Goal: Task Accomplishment & Management: Complete application form

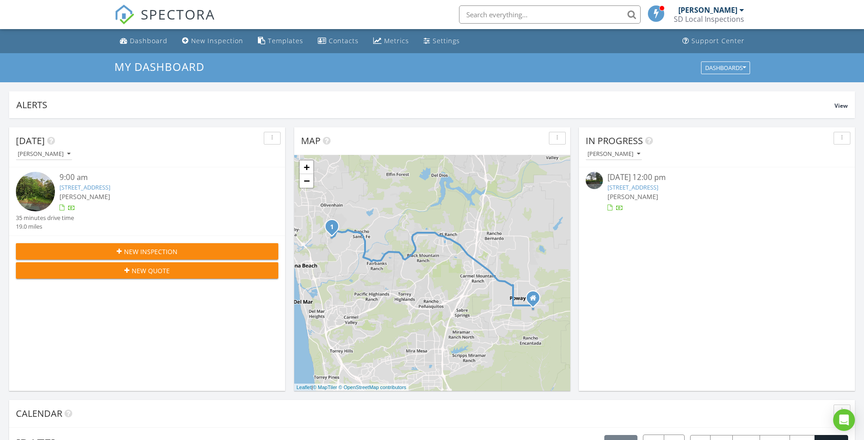
scroll to position [841, 878]
drag, startPoint x: 188, startPoint y: 39, endPoint x: 197, endPoint y: 60, distance: 22.6
click at [188, 39] on link "New Inspection" at bounding box center [212, 41] width 69 height 17
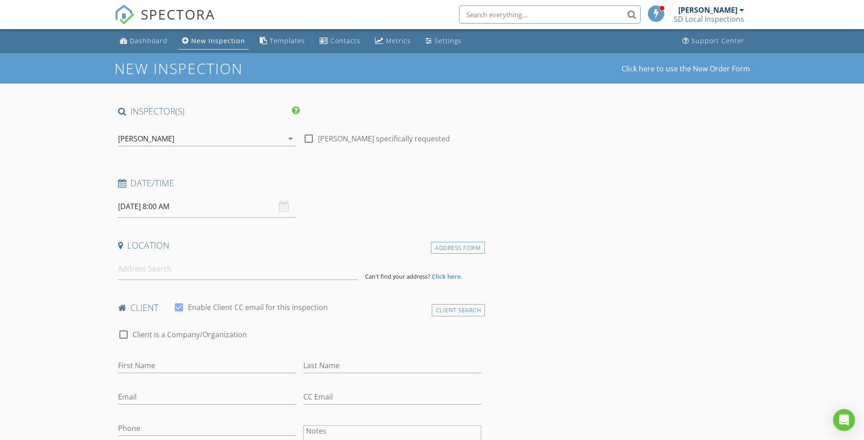
click at [194, 207] on input "[DATE] 8:00 AM" at bounding box center [207, 206] width 178 height 22
select select "8"
type input "09/02/2025 8:00 AM"
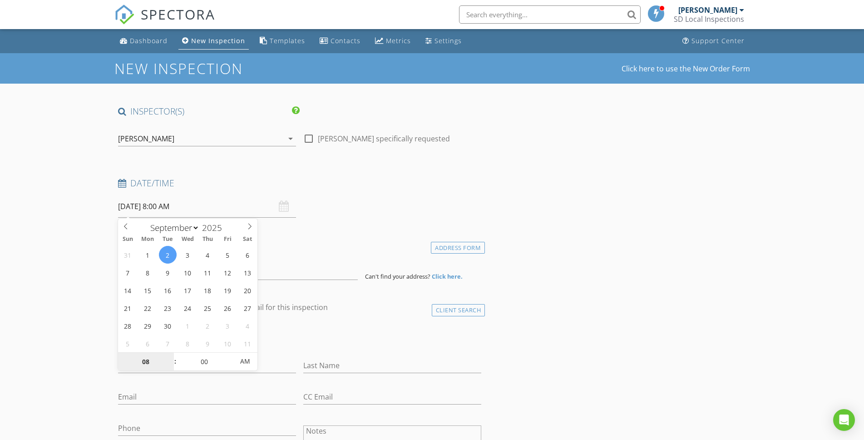
type input "2"
type input "01"
type input "[DATE] 1:00 PM"
click at [252, 358] on span "AM" at bounding box center [245, 361] width 25 height 18
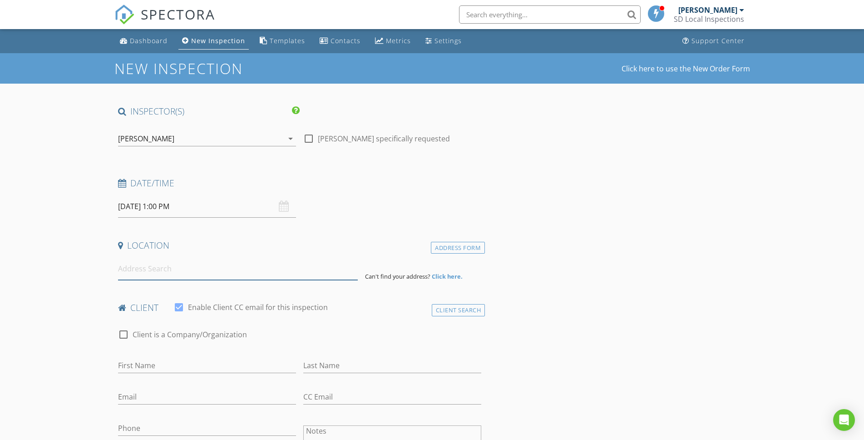
drag, startPoint x: 129, startPoint y: 261, endPoint x: 137, endPoint y: 265, distance: 9.8
click at [129, 261] on input at bounding box center [238, 268] width 240 height 22
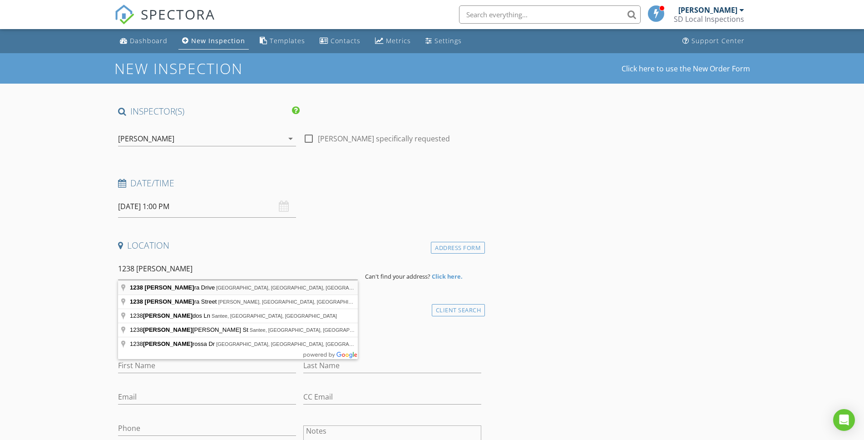
type input "1238 Barbara Drive, Vista, CA, USA"
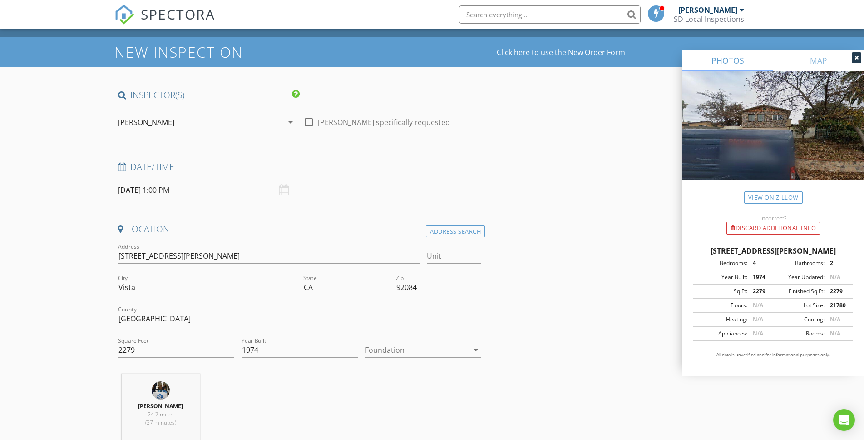
scroll to position [17, 0]
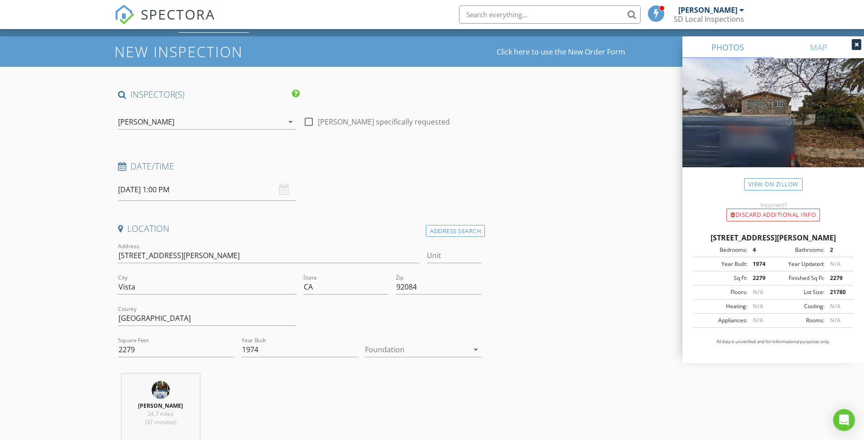
click at [392, 361] on div at bounding box center [423, 363] width 116 height 5
click at [395, 351] on div at bounding box center [417, 349] width 104 height 15
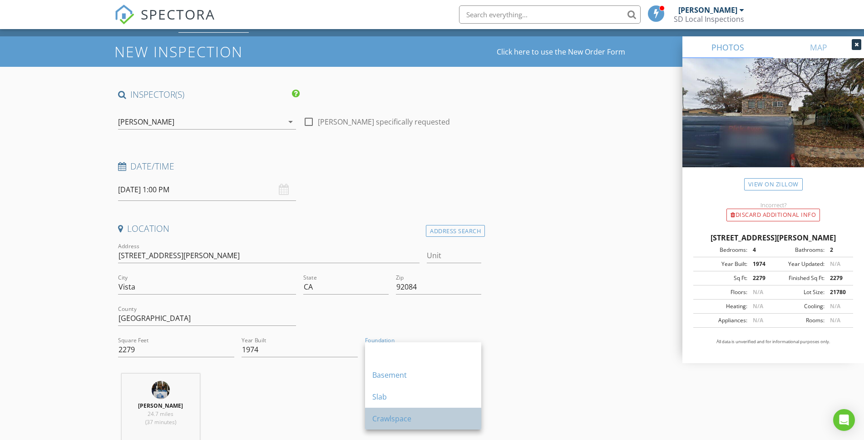
click at [412, 415] on div "Crawlspace" at bounding box center [423, 418] width 102 height 11
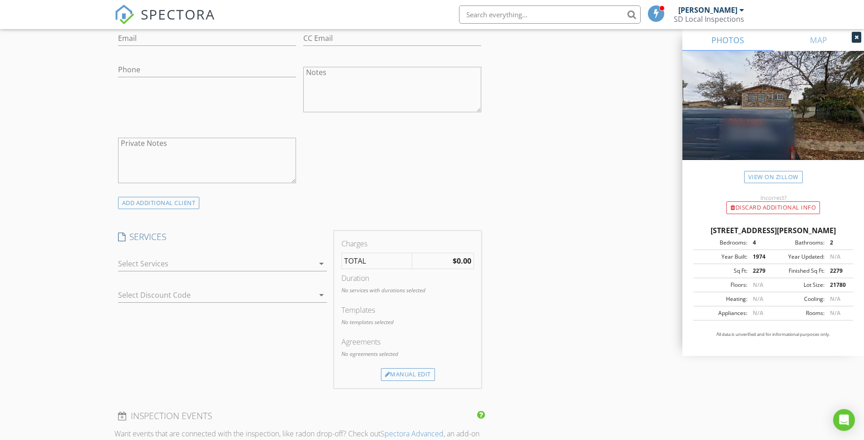
scroll to position [573, 0]
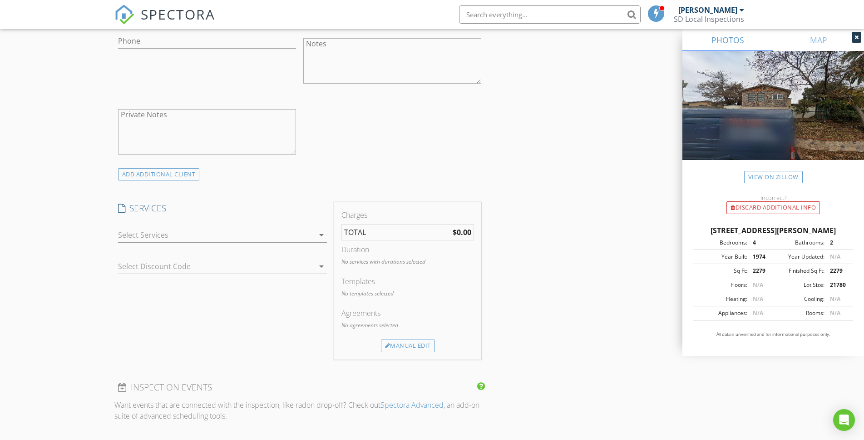
click at [175, 237] on div at bounding box center [216, 235] width 196 height 15
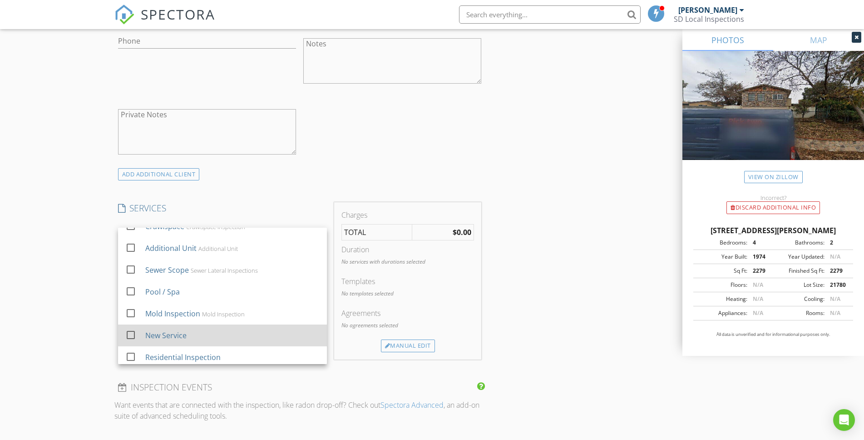
scroll to position [38, 0]
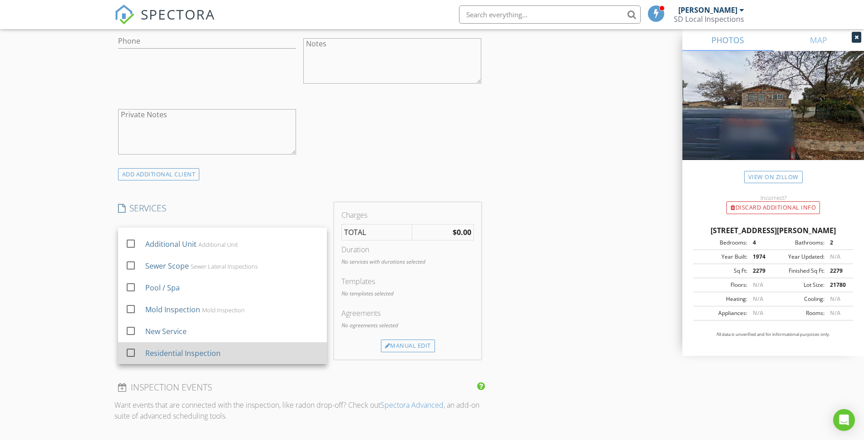
click at [189, 349] on div "Residential Inspection" at bounding box center [182, 352] width 75 height 11
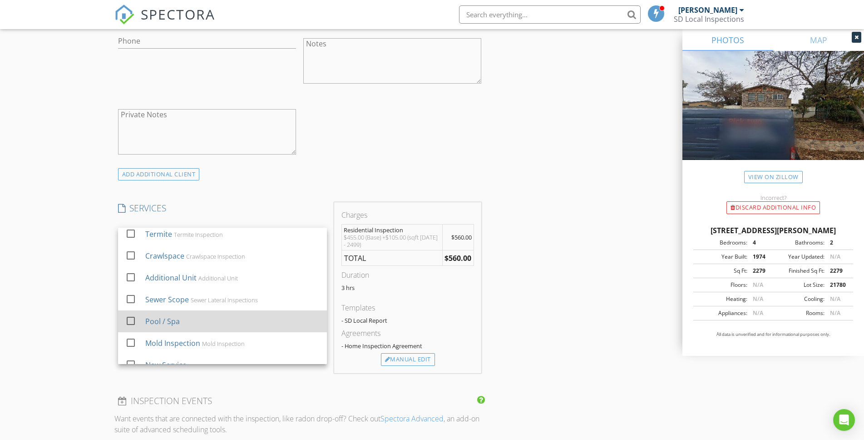
scroll to position [0, 0]
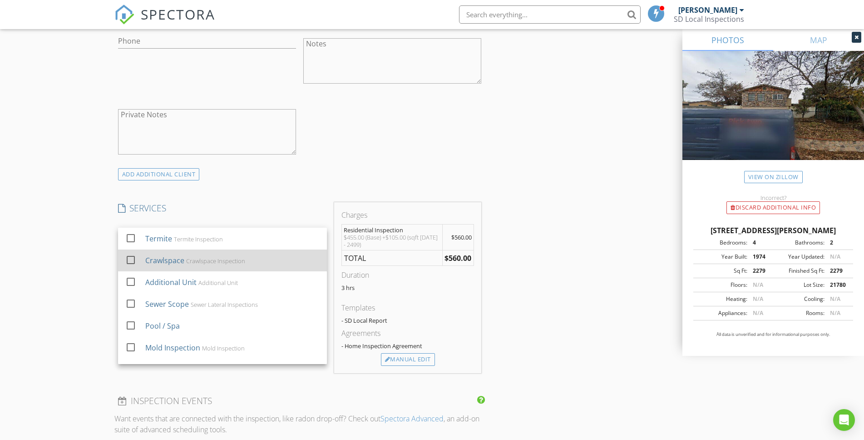
click at [192, 260] on div "Crawlspace Inspection" at bounding box center [215, 260] width 59 height 7
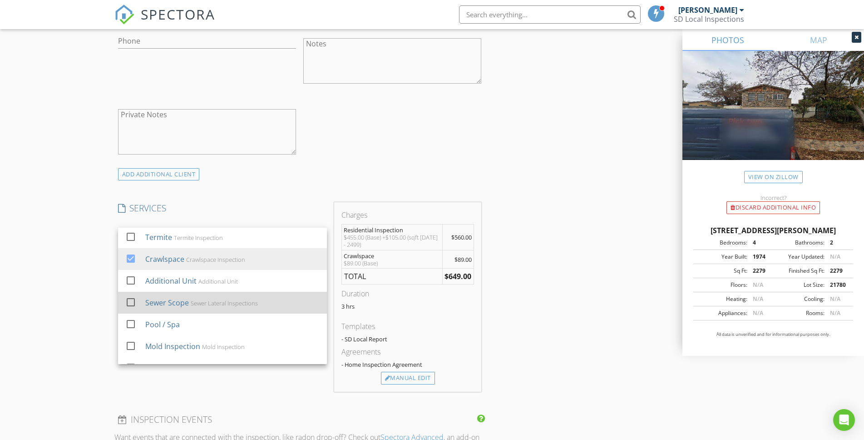
scroll to position [2, 0]
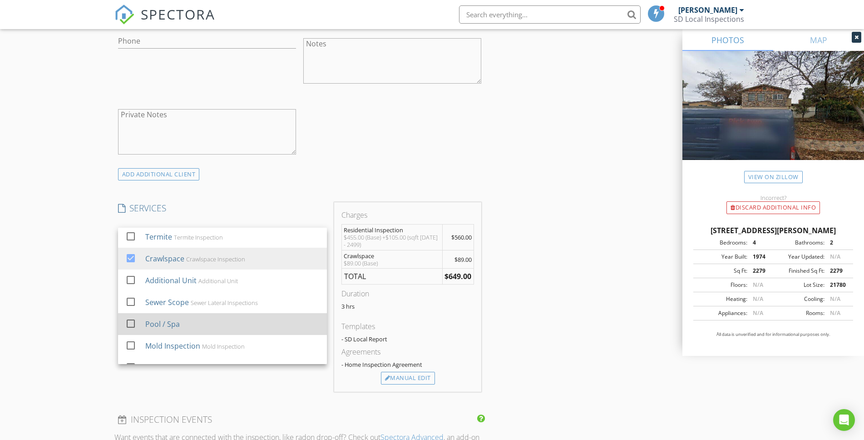
click at [189, 320] on div "Pool / Spa" at bounding box center [232, 324] width 174 height 18
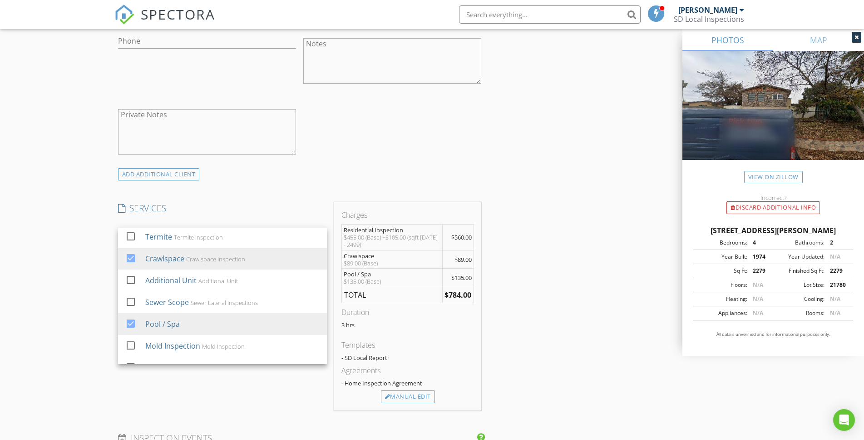
click at [78, 237] on div "New Inspection Click here to use the New Order Form INSPECTOR(S) check_box Stev…" at bounding box center [432, 288] width 864 height 1614
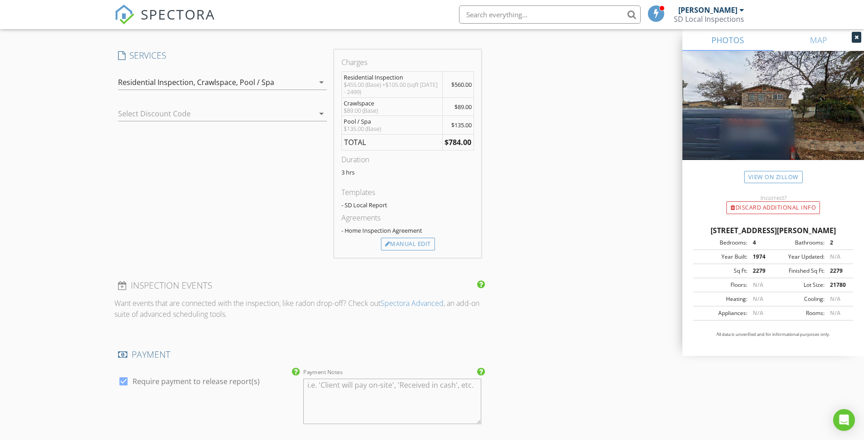
scroll to position [662, 0]
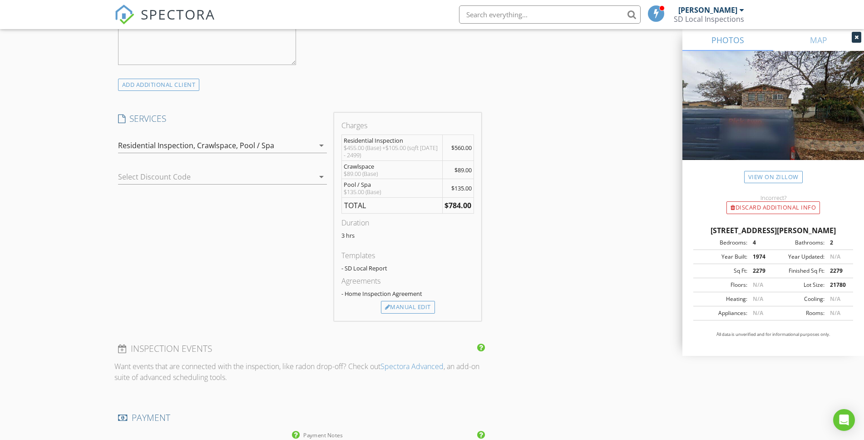
click at [158, 149] on div "Residential Inspection," at bounding box center [156, 145] width 77 height 8
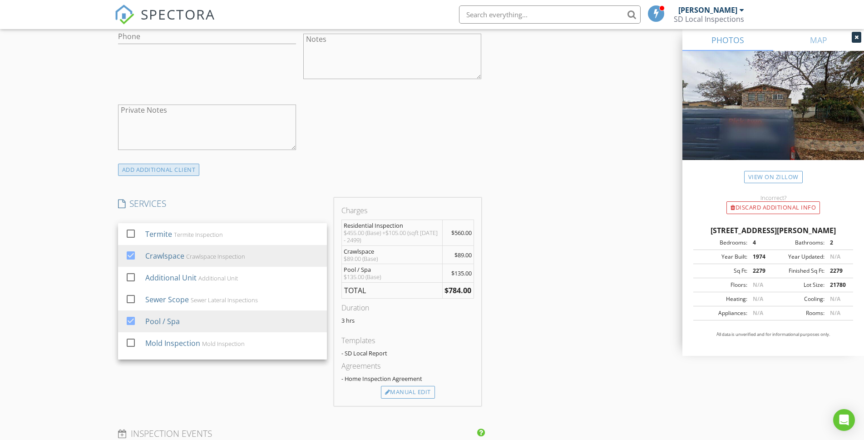
scroll to position [575, 0]
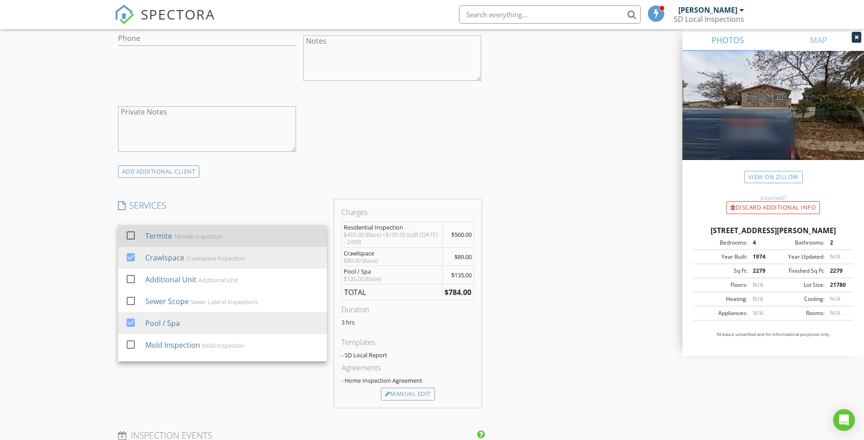
click at [191, 233] on div "Termite Inspection" at bounding box center [197, 236] width 49 height 7
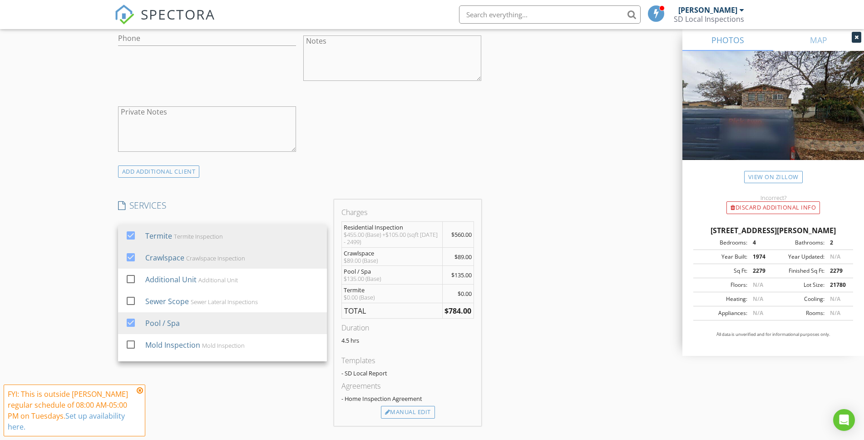
click at [67, 252] on div "New Inspection Click here to use the New Order Form INSPECTOR(S) check_box Stev…" at bounding box center [432, 294] width 864 height 1632
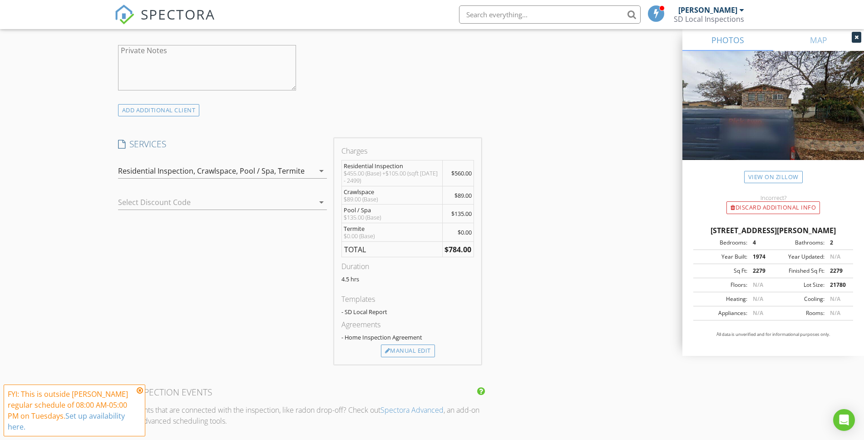
scroll to position [646, 0]
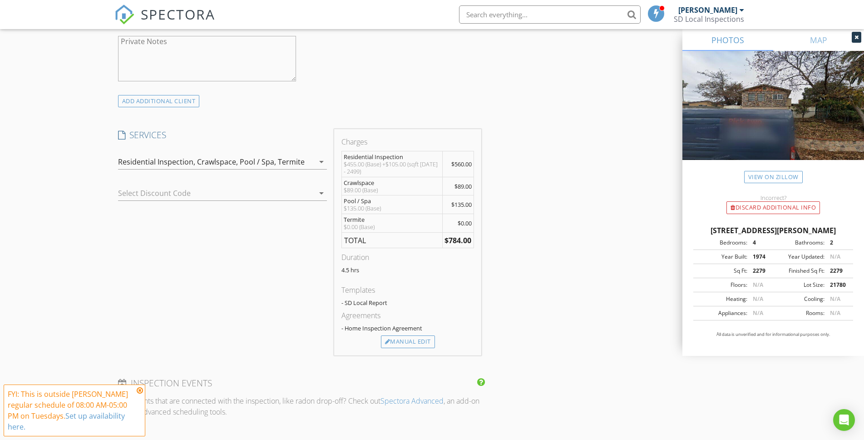
click at [139, 389] on icon at bounding box center [140, 389] width 6 height 7
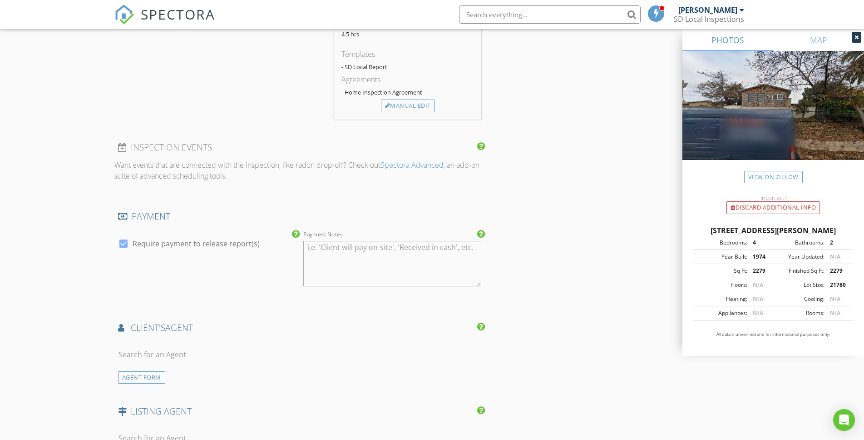
scroll to position [984, 0]
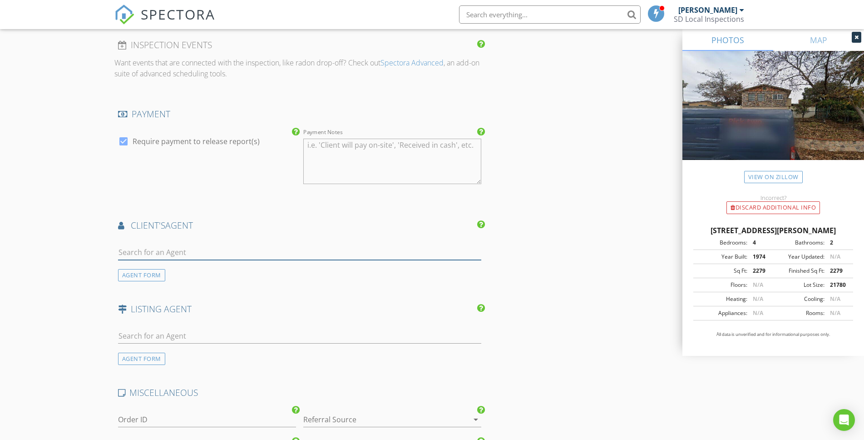
click at [144, 250] on input "text" at bounding box center [300, 252] width 364 height 15
type input "tris"
click at [146, 268] on div "[PERSON_NAME]" at bounding box center [172, 268] width 56 height 11
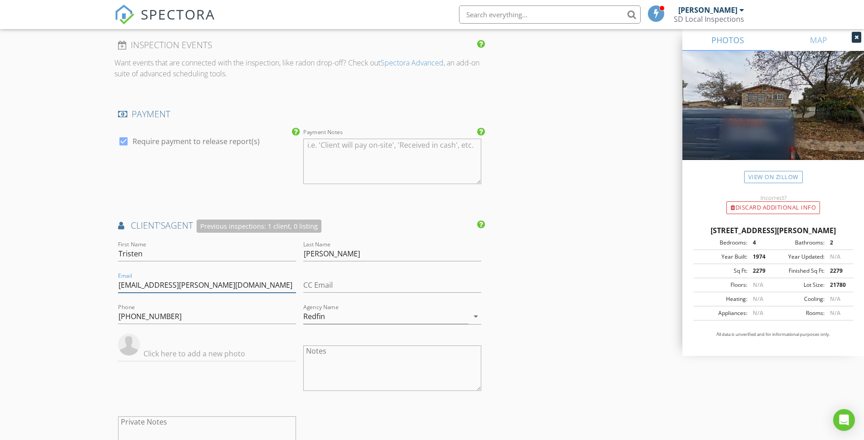
drag, startPoint x: 229, startPoint y: 287, endPoint x: 112, endPoint y: 287, distance: 117.2
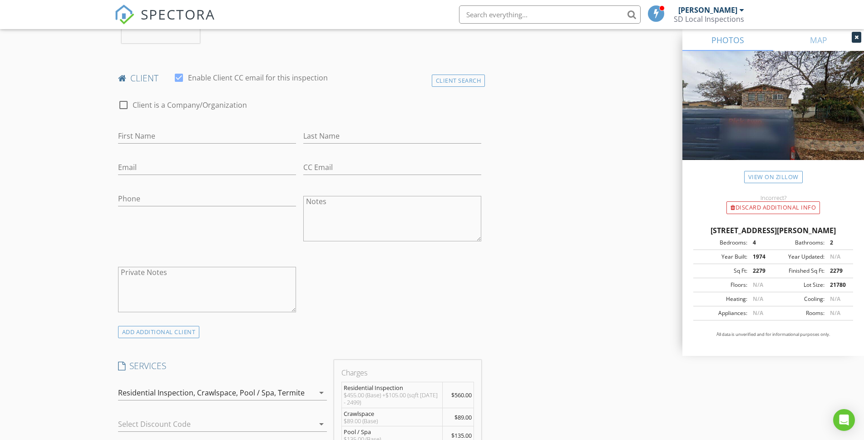
scroll to position [283, 0]
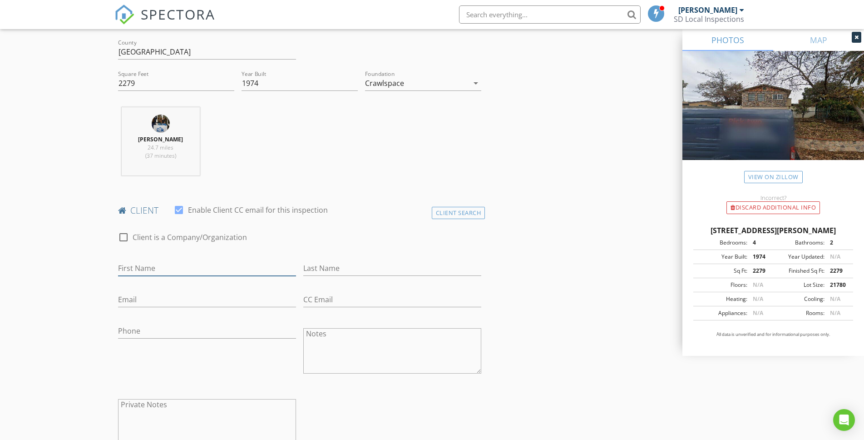
click at [142, 269] on input "First Name" at bounding box center [207, 268] width 178 height 15
click at [197, 299] on input "Email" at bounding box center [207, 299] width 178 height 15
paste input "[EMAIL_ADDRESS][DOMAIN_NAME]"
type input "[EMAIL_ADDRESS][DOMAIN_NAME]"
click at [148, 270] on input "First Name" at bounding box center [207, 268] width 178 height 15
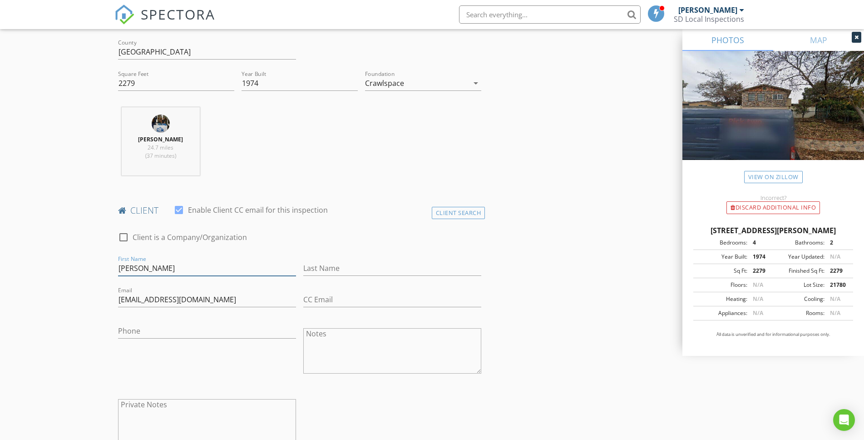
type input "[PERSON_NAME]"
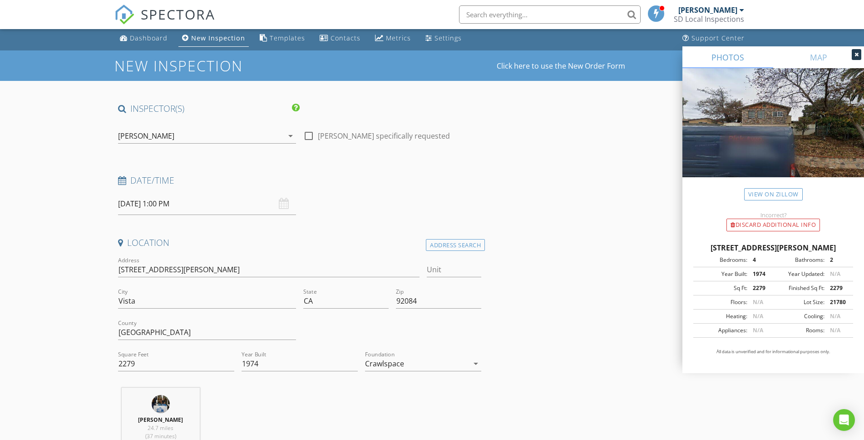
scroll to position [0, 0]
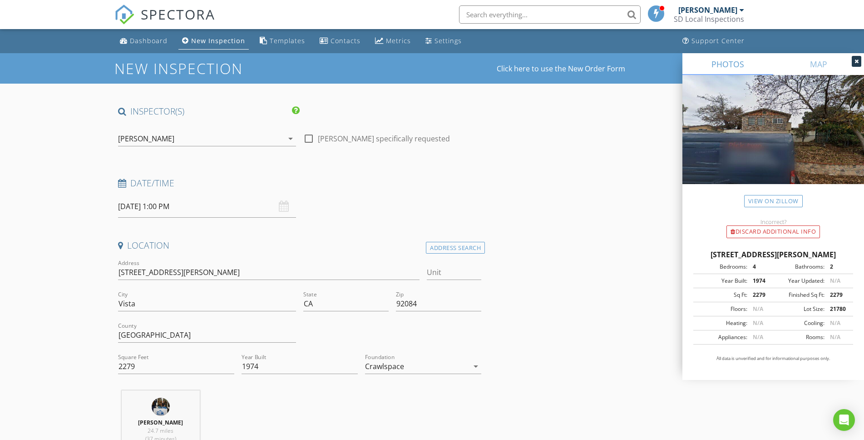
type input "[PERSON_NAME]"
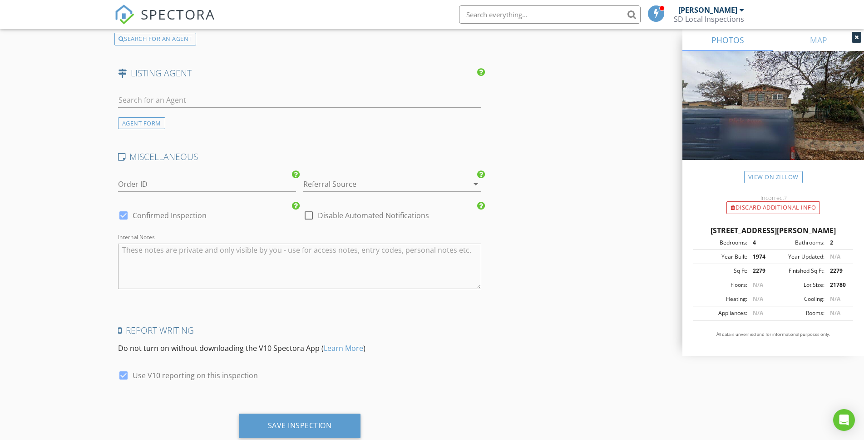
scroll to position [1453, 0]
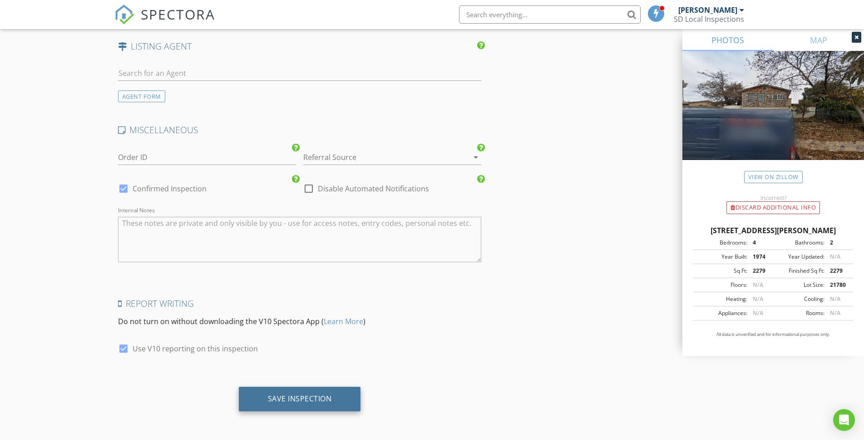
click at [293, 406] on div "Save Inspection" at bounding box center [300, 398] width 122 height 25
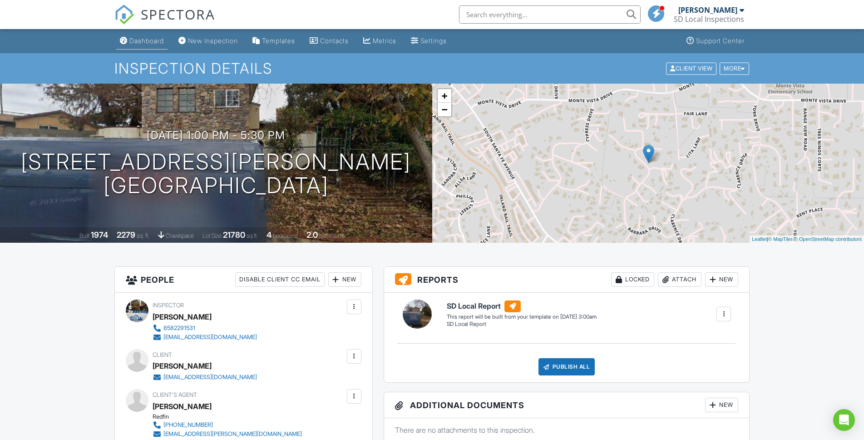
click at [136, 45] on link "Dashboard" at bounding box center [141, 41] width 51 height 17
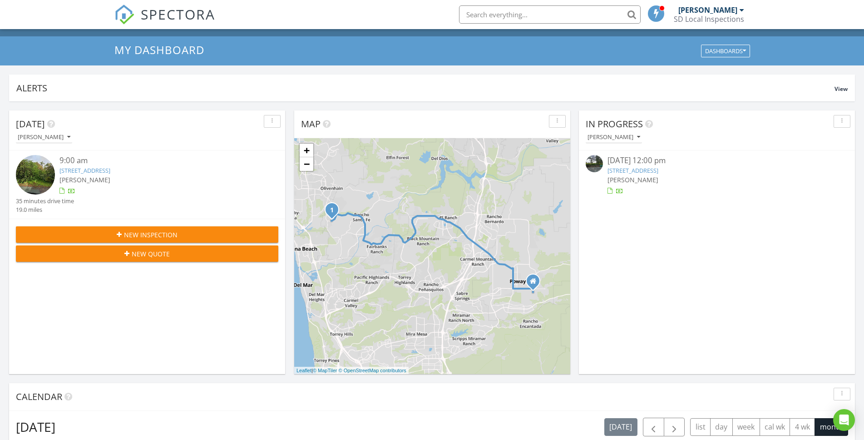
scroll to position [841, 878]
